Goal: Transaction & Acquisition: Purchase product/service

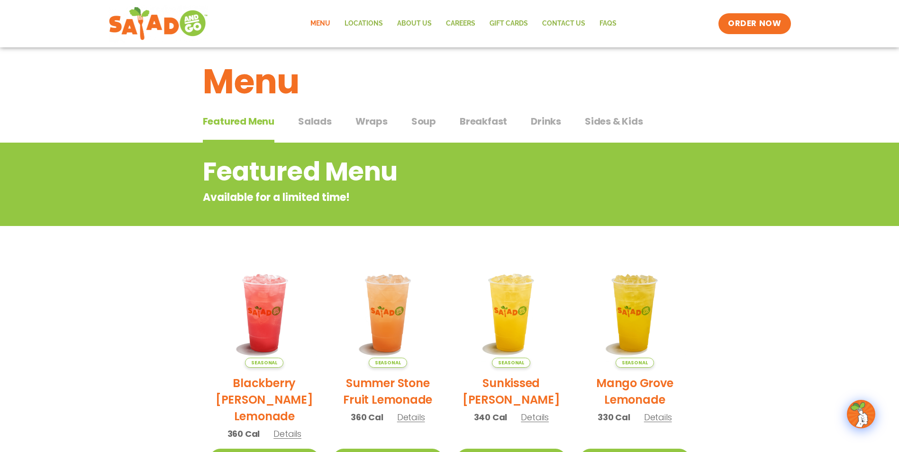
scroll to position [12, 0]
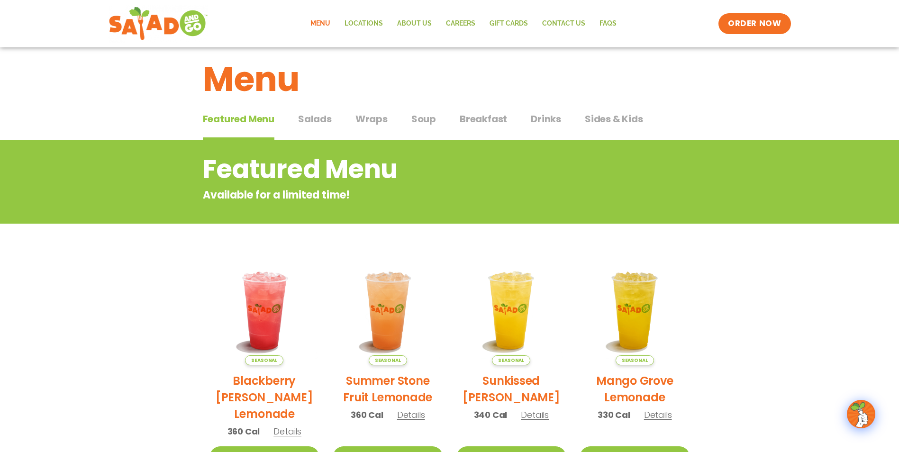
click at [320, 118] on span "Salads" at bounding box center [315, 119] width 34 height 14
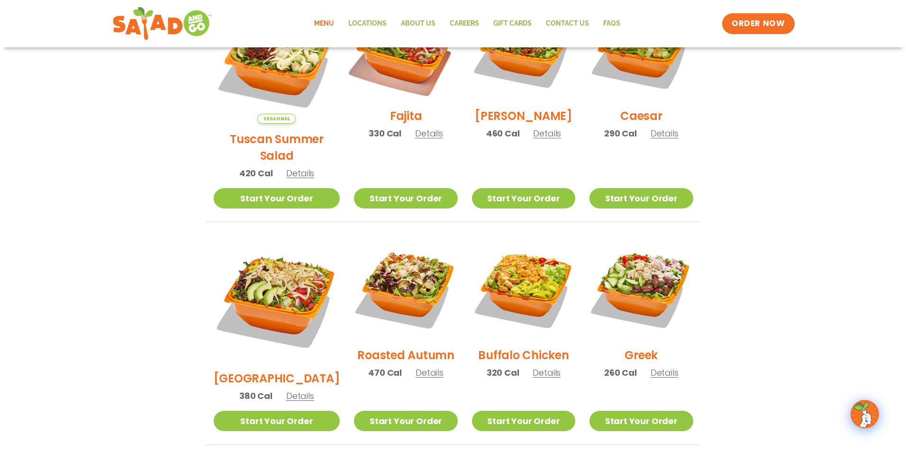
scroll to position [320, 0]
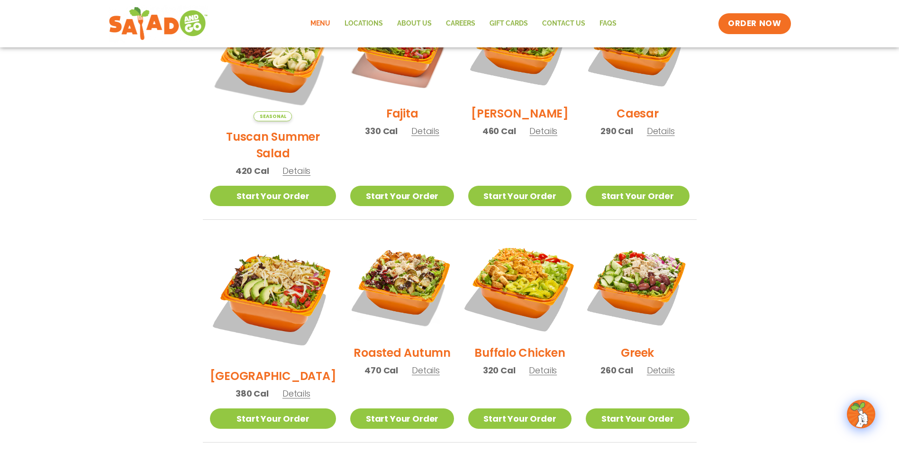
click at [505, 270] on img at bounding box center [519, 285] width 121 height 121
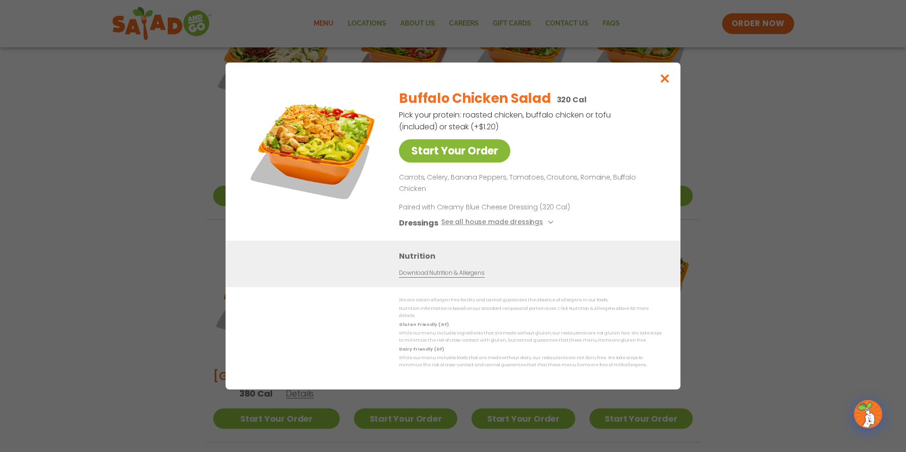
click at [476, 163] on link "Start Your Order" at bounding box center [454, 150] width 111 height 23
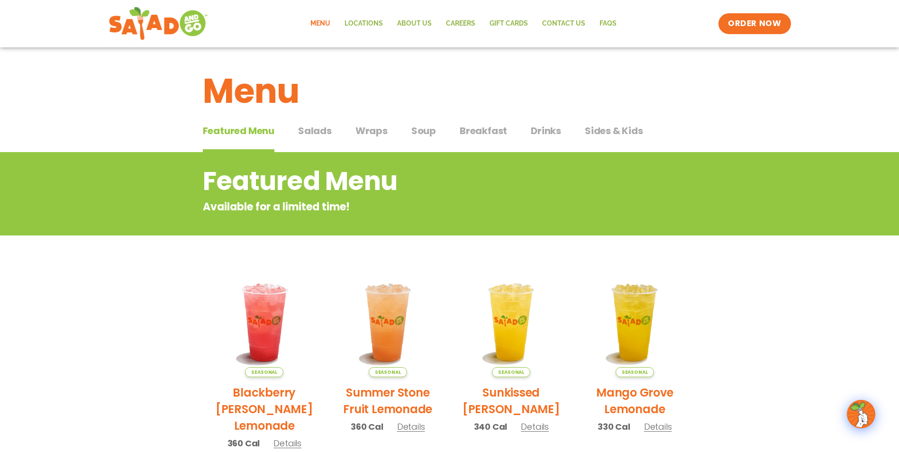
click at [324, 130] on span "Salads" at bounding box center [315, 131] width 34 height 14
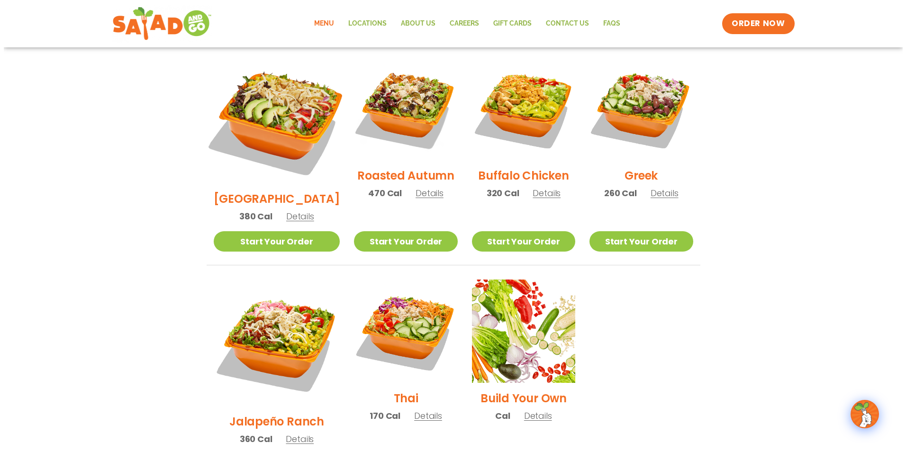
scroll to position [521, 0]
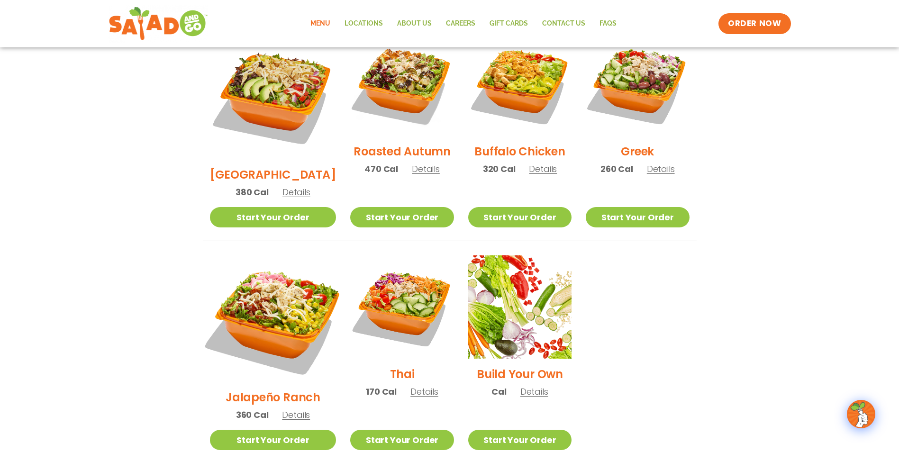
click at [268, 267] on img at bounding box center [273, 318] width 148 height 148
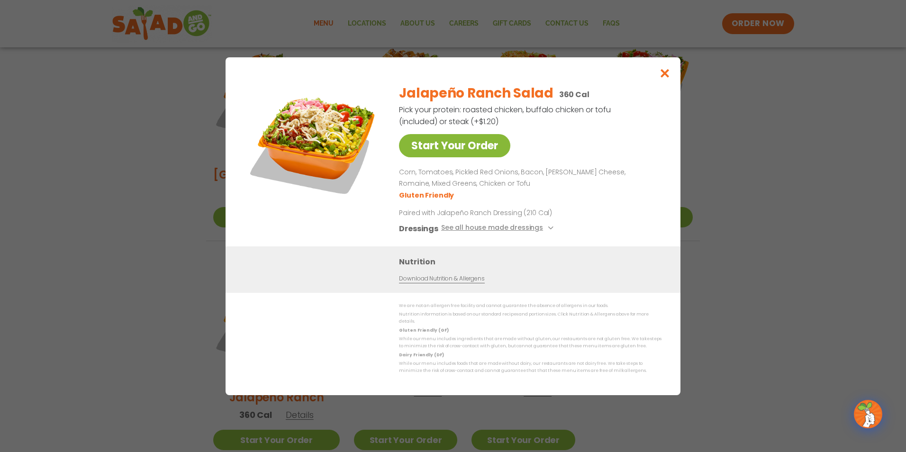
click at [437, 154] on link "Start Your Order" at bounding box center [454, 145] width 111 height 23
